Goal: Navigation & Orientation: Find specific page/section

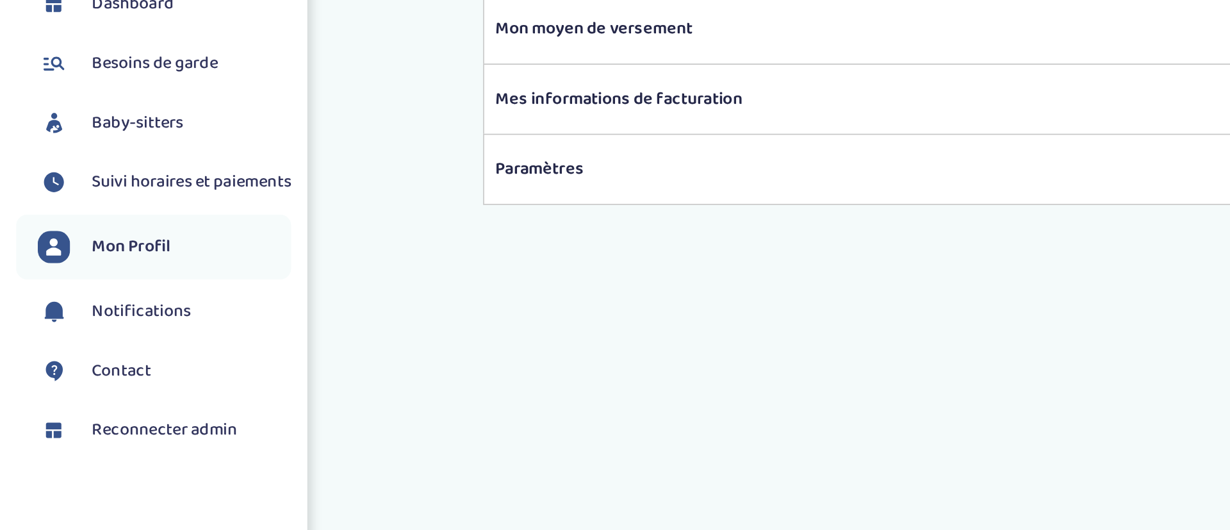
click at [99, 210] on span "Suivi horaires et paiements" at bounding box center [113, 205] width 119 height 15
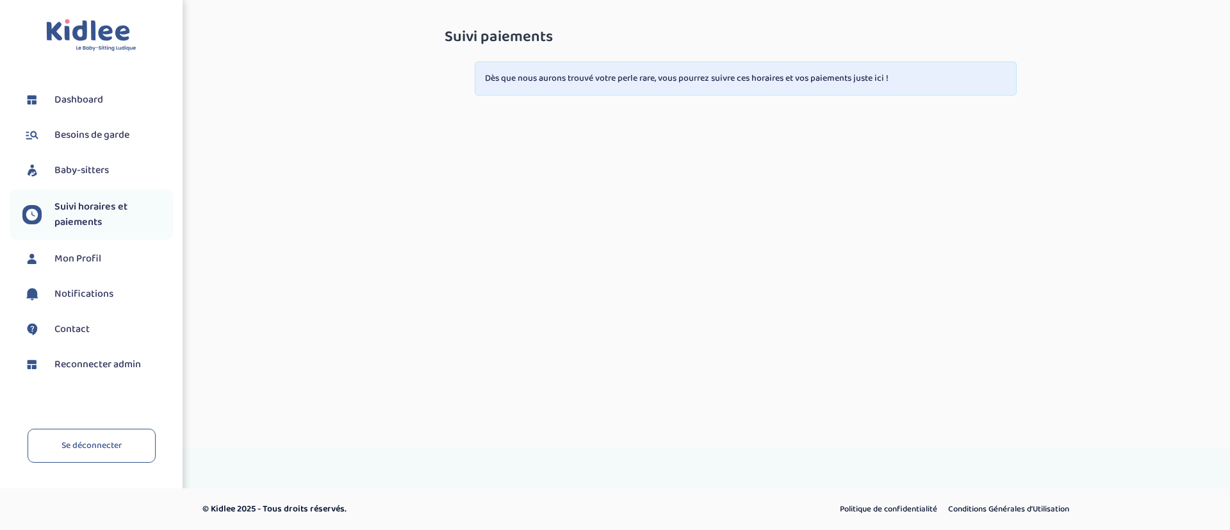
click at [96, 171] on span "Baby-sitters" at bounding box center [81, 170] width 54 height 15
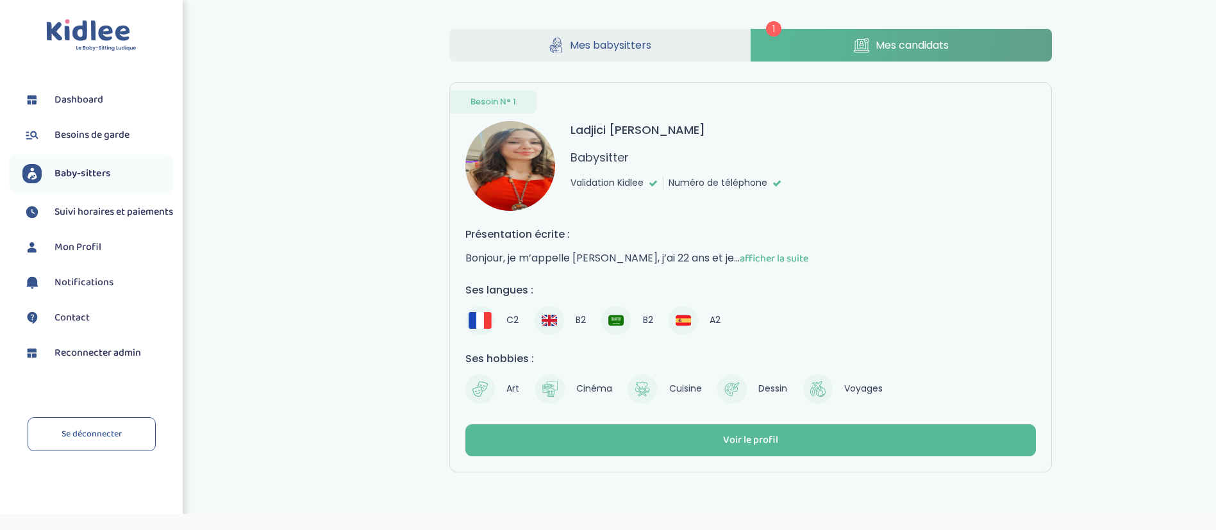
click at [117, 361] on span "Reconnecter admin" at bounding box center [97, 352] width 87 height 15
